Goal: Transaction & Acquisition: Purchase product/service

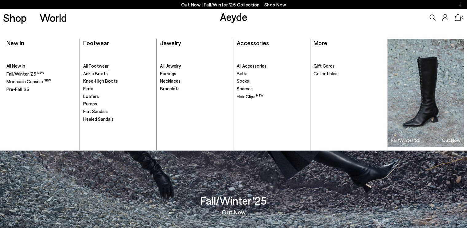
click at [94, 65] on span "All Footwear" at bounding box center [95, 66] width 25 height 6
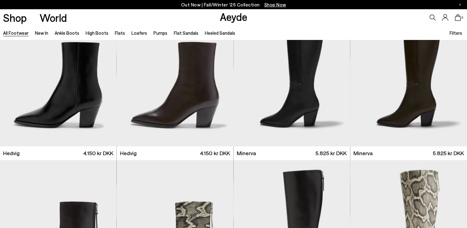
scroll to position [818, 0]
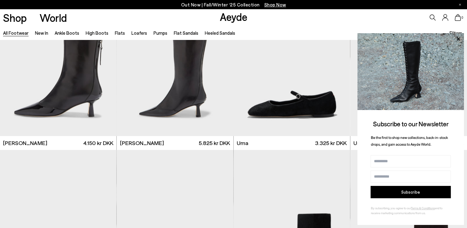
scroll to position [1697, 0]
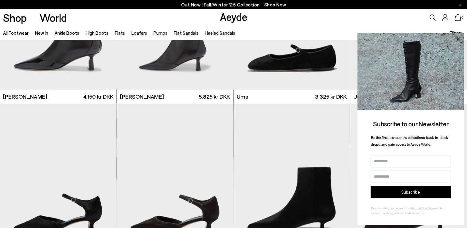
click at [458, 37] on icon at bounding box center [458, 39] width 8 height 8
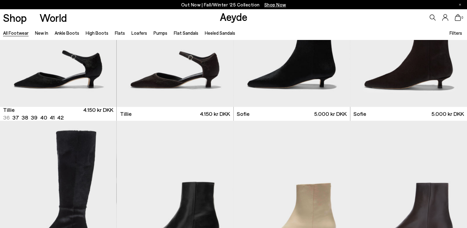
scroll to position [1841, 0]
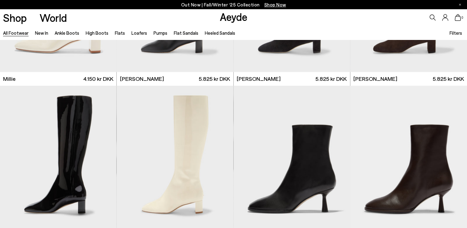
scroll to position [3144, 0]
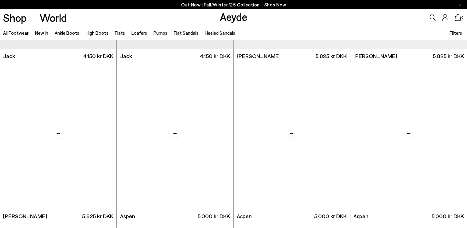
scroll to position [4174, 0]
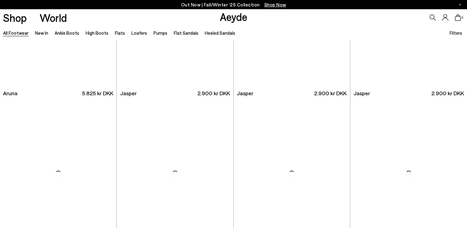
scroll to position [5131, 0]
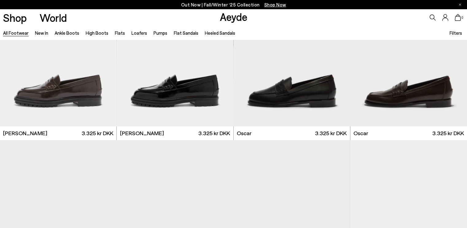
scroll to position [5669, 0]
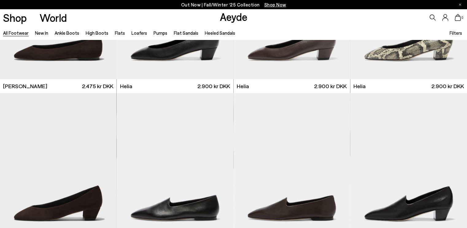
scroll to position [6199, 0]
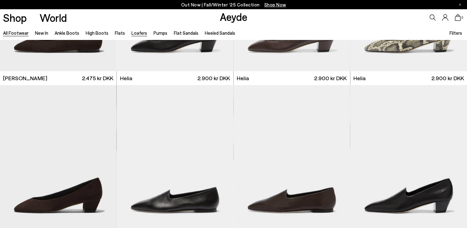
click at [139, 31] on link "Loafers" at bounding box center [139, 33] width 16 height 6
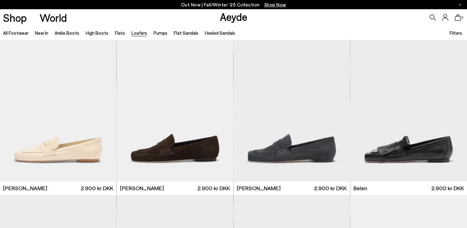
scroll to position [167, 0]
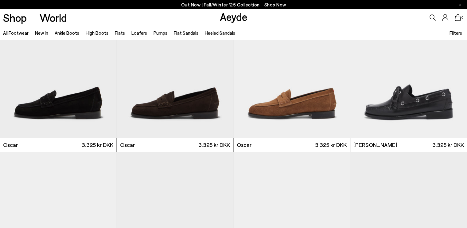
scroll to position [697, 0]
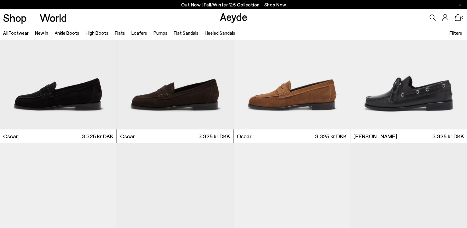
drag, startPoint x: 468, startPoint y: 21, endPoint x: 471, endPoint y: 138, distance: 117.2
click at [76, 94] on img "1 / 6" at bounding box center [58, 56] width 116 height 146
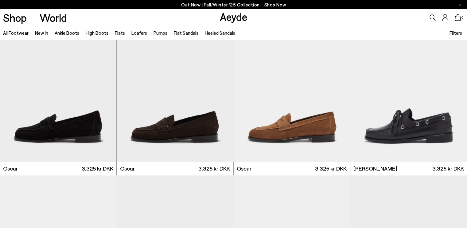
scroll to position [653, 0]
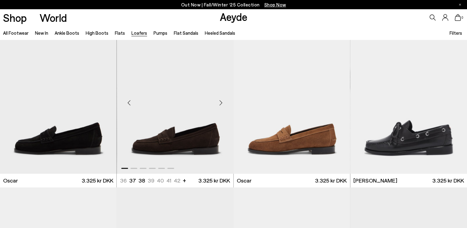
click at [201, 122] on img "1 / 6" at bounding box center [176, 100] width 116 height 146
click at [69, 141] on img "1 / 6" at bounding box center [58, 100] width 116 height 146
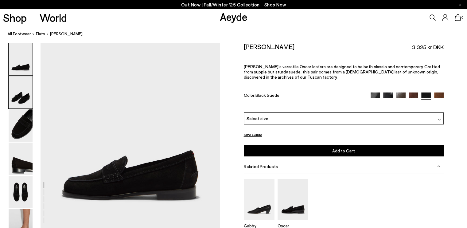
click at [21, 96] on img at bounding box center [21, 92] width 24 height 32
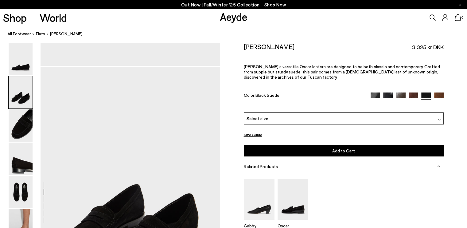
scroll to position [187, 0]
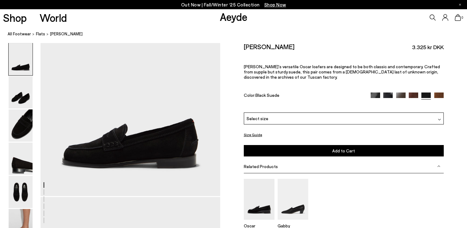
scroll to position [34, 0]
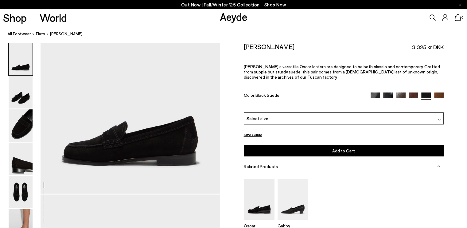
click at [466, 27] on html "Your item is added to cart. View Cart × Out Now | Fall/Winter ‘25 Collection Sh…" at bounding box center [233, 80] width 467 height 228
click at [342, 114] on div "Select size" at bounding box center [344, 118] width 200 height 12
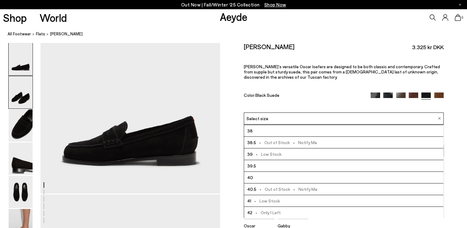
click at [23, 97] on img at bounding box center [21, 92] width 24 height 32
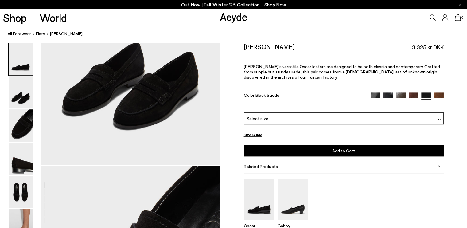
scroll to position [118, 0]
